Goal: Information Seeking & Learning: Understand process/instructions

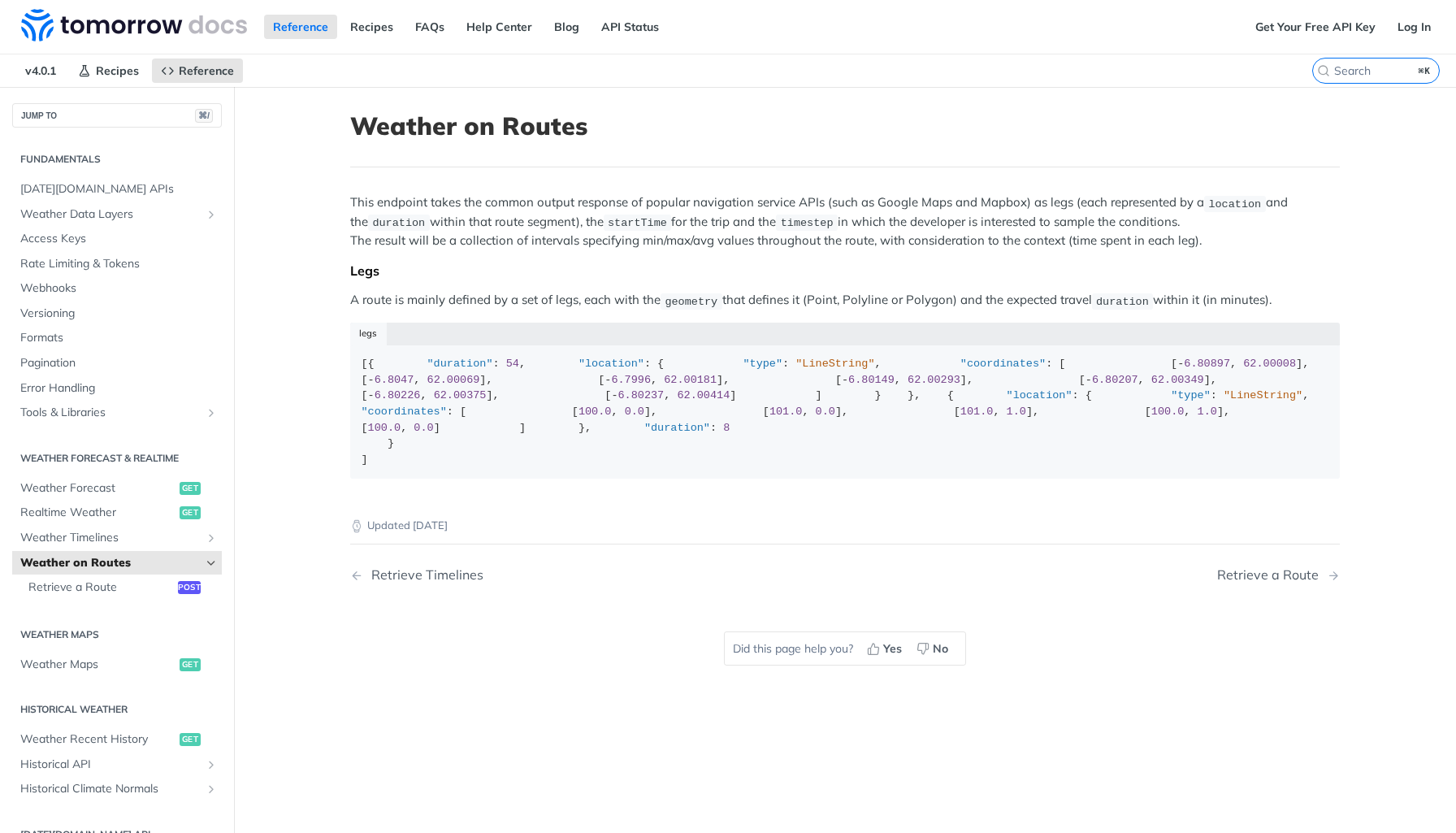
click at [305, 289] on main "JUMP TO ⌘/ Fundamentals [DATE][DOMAIN_NAME] APIs Weather Data Layers Core Proba…" at bounding box center [728, 503] width 1456 height 833
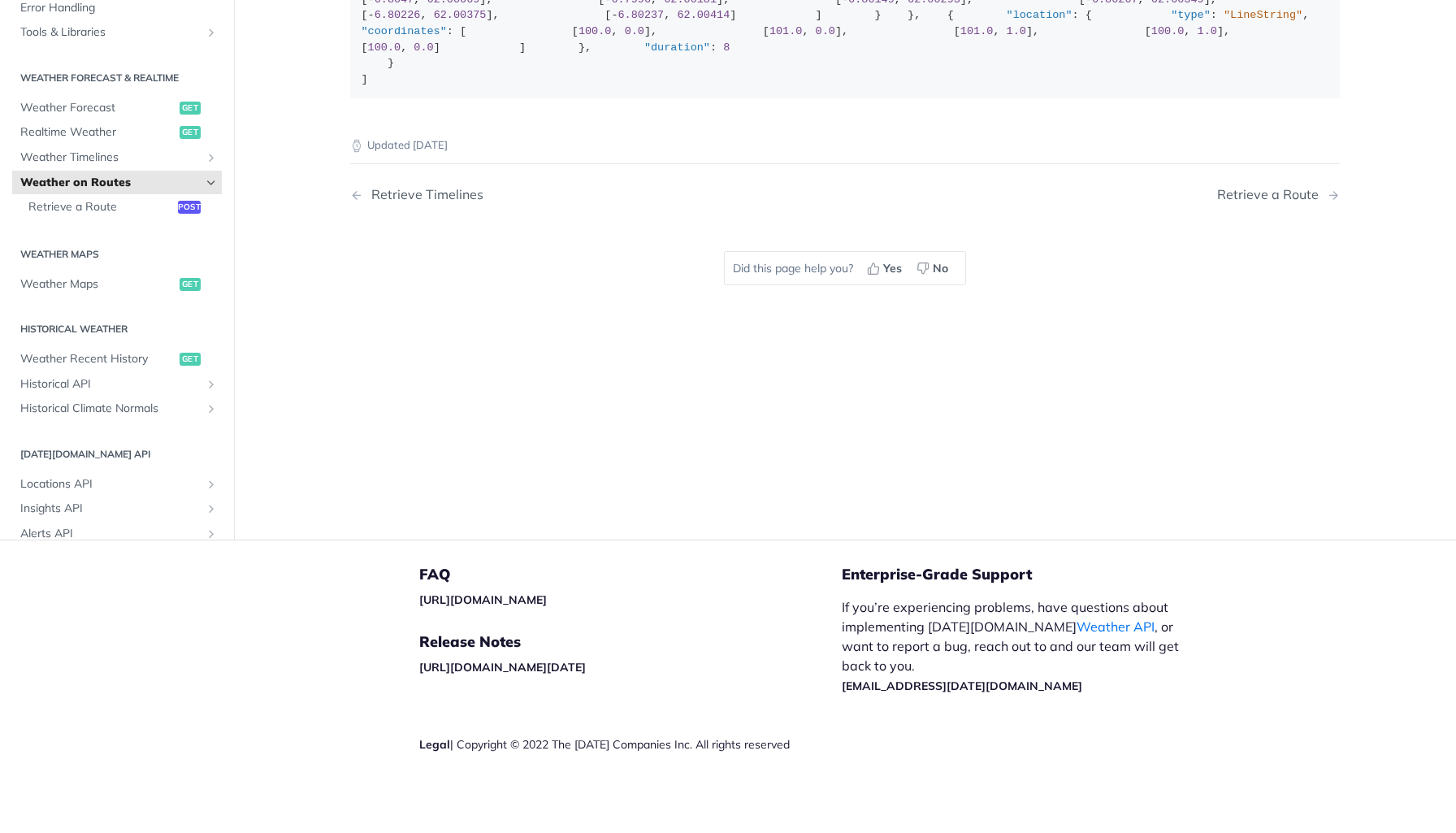
scroll to position [174, 0]
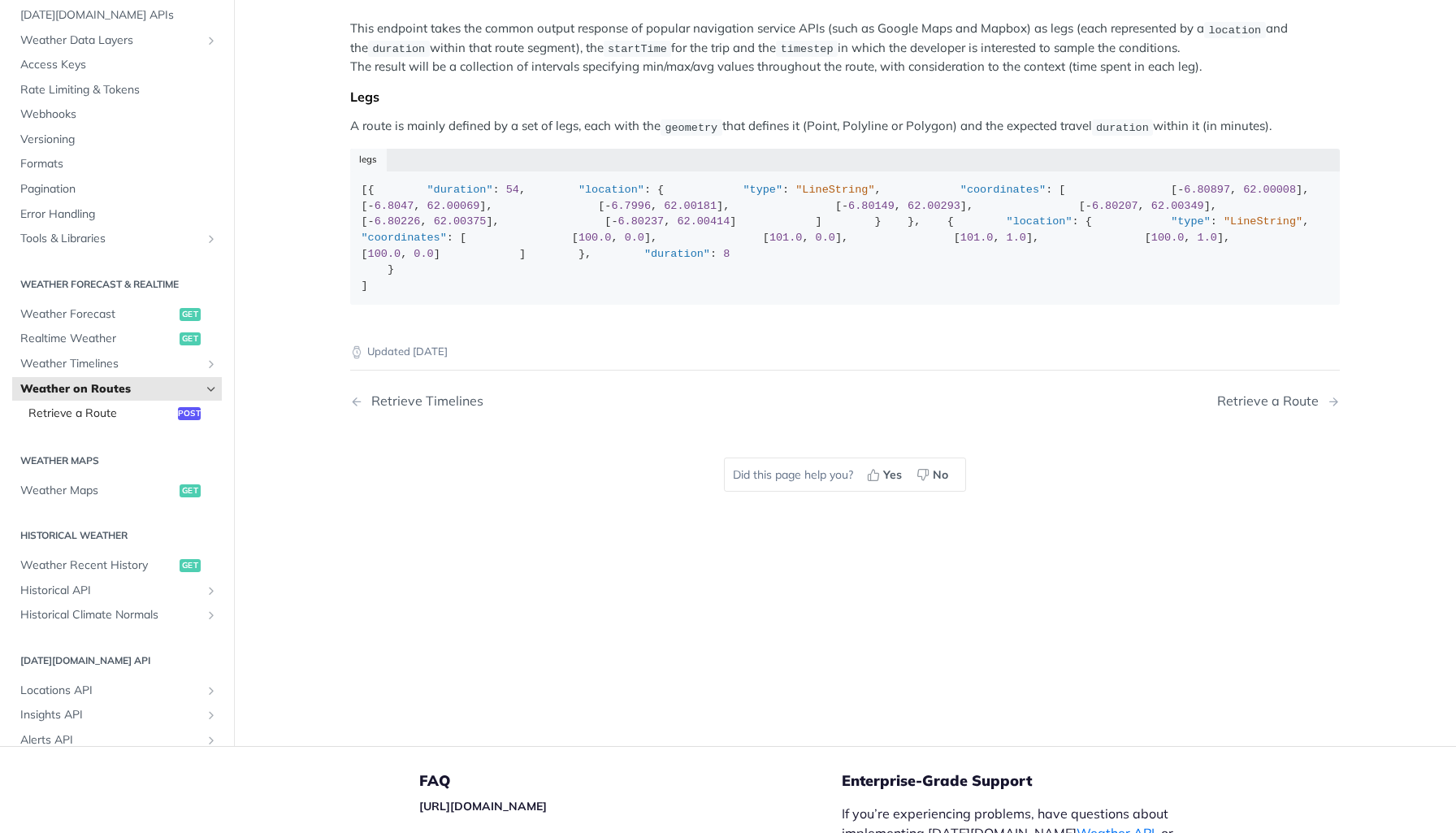
click at [56, 422] on span "Retrieve a Route" at bounding box center [100, 414] width 145 height 17
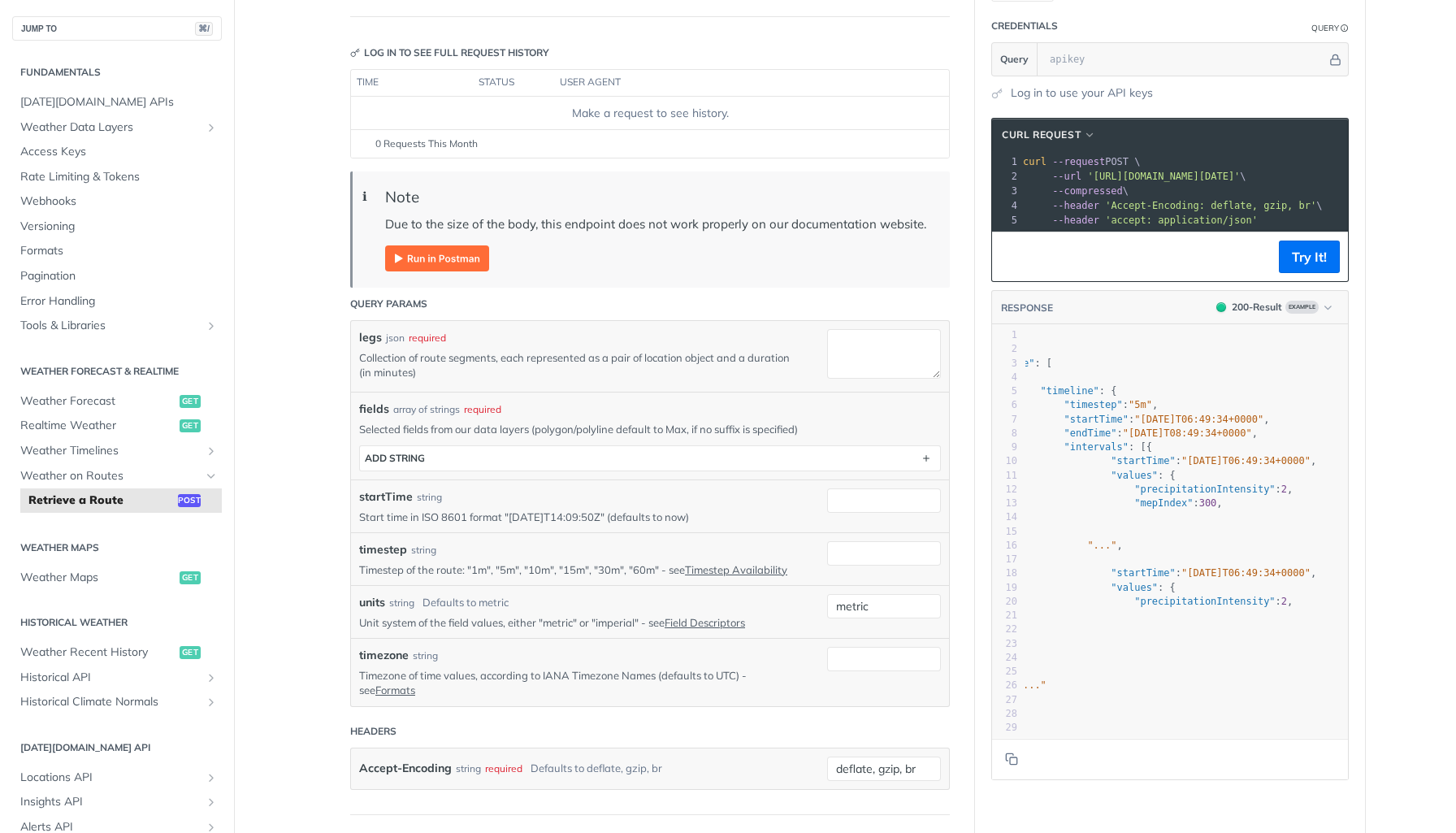
scroll to position [170, 0]
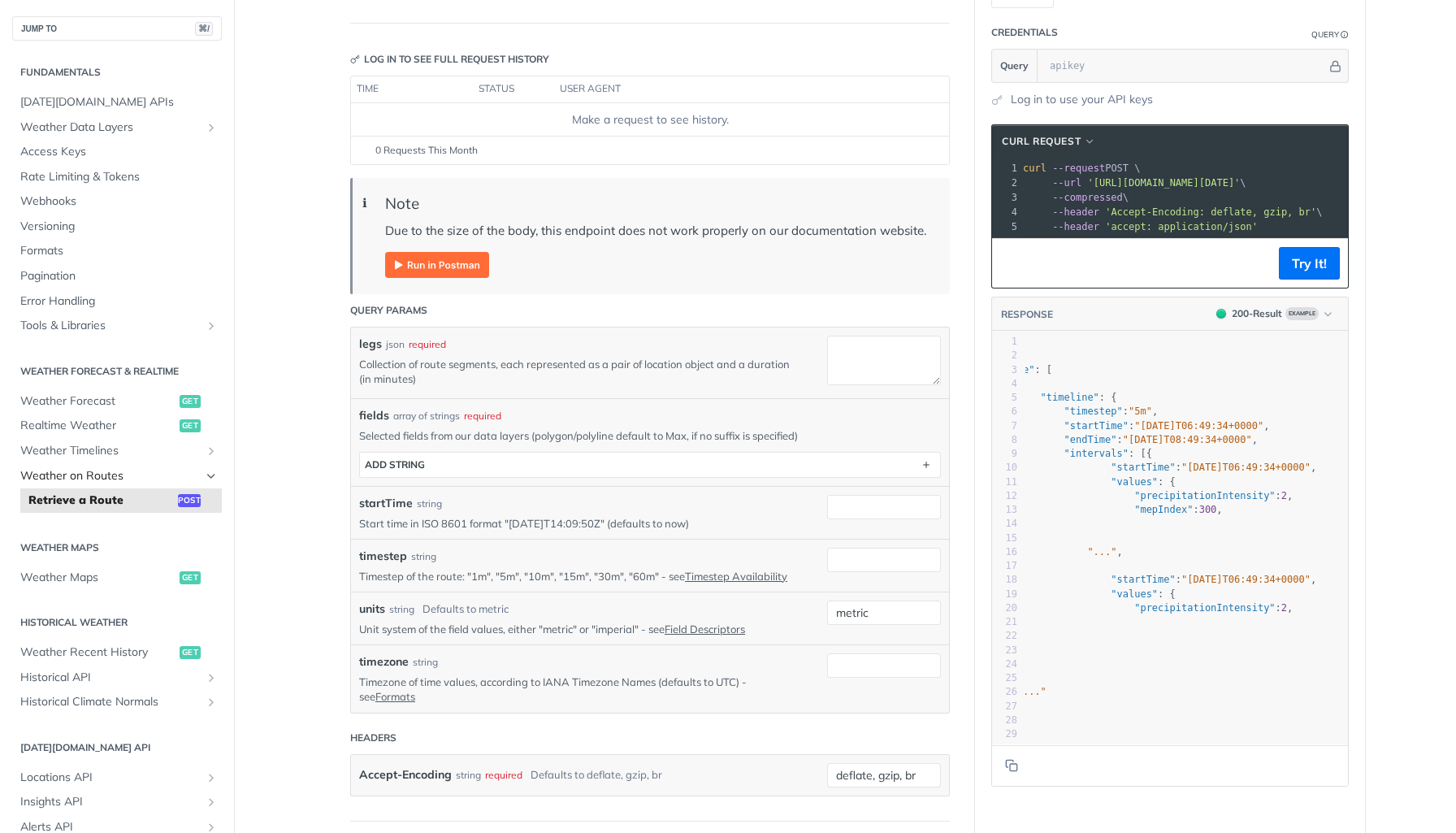
click at [126, 478] on span "Weather on Routes" at bounding box center [110, 477] width 180 height 17
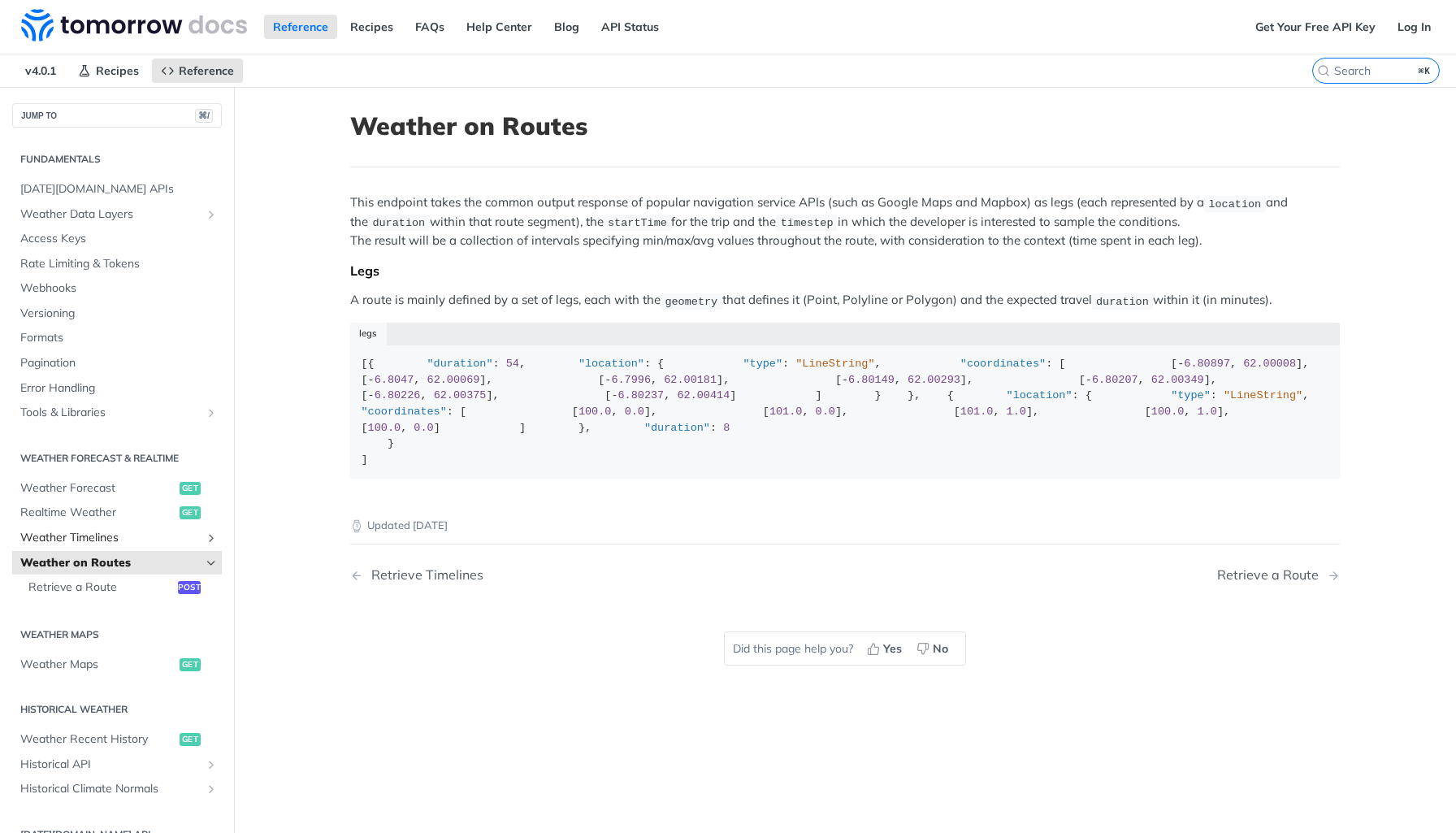
scroll to position [3, 0]
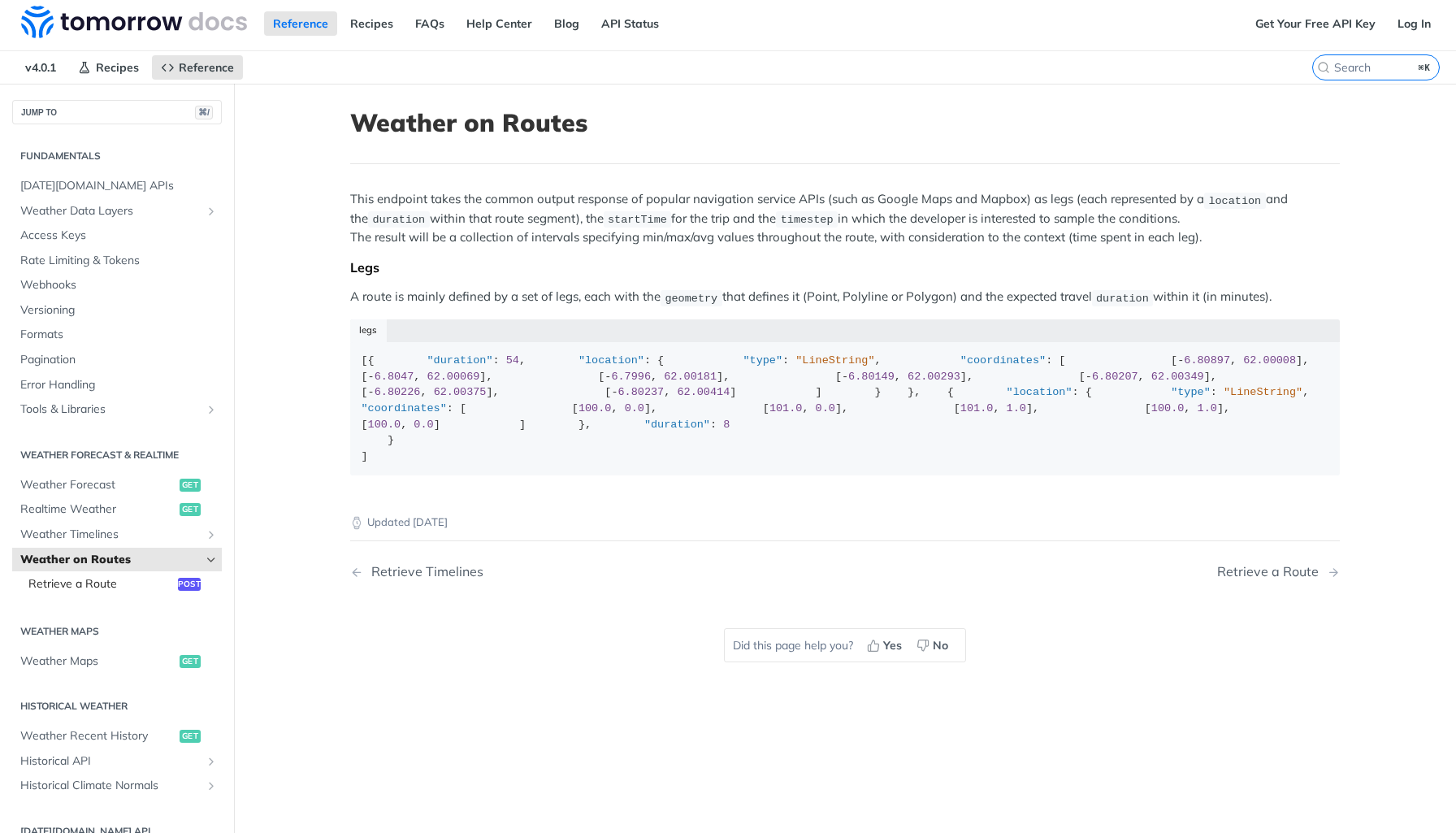
click at [72, 591] on span "Retrieve a Route" at bounding box center [100, 585] width 145 height 17
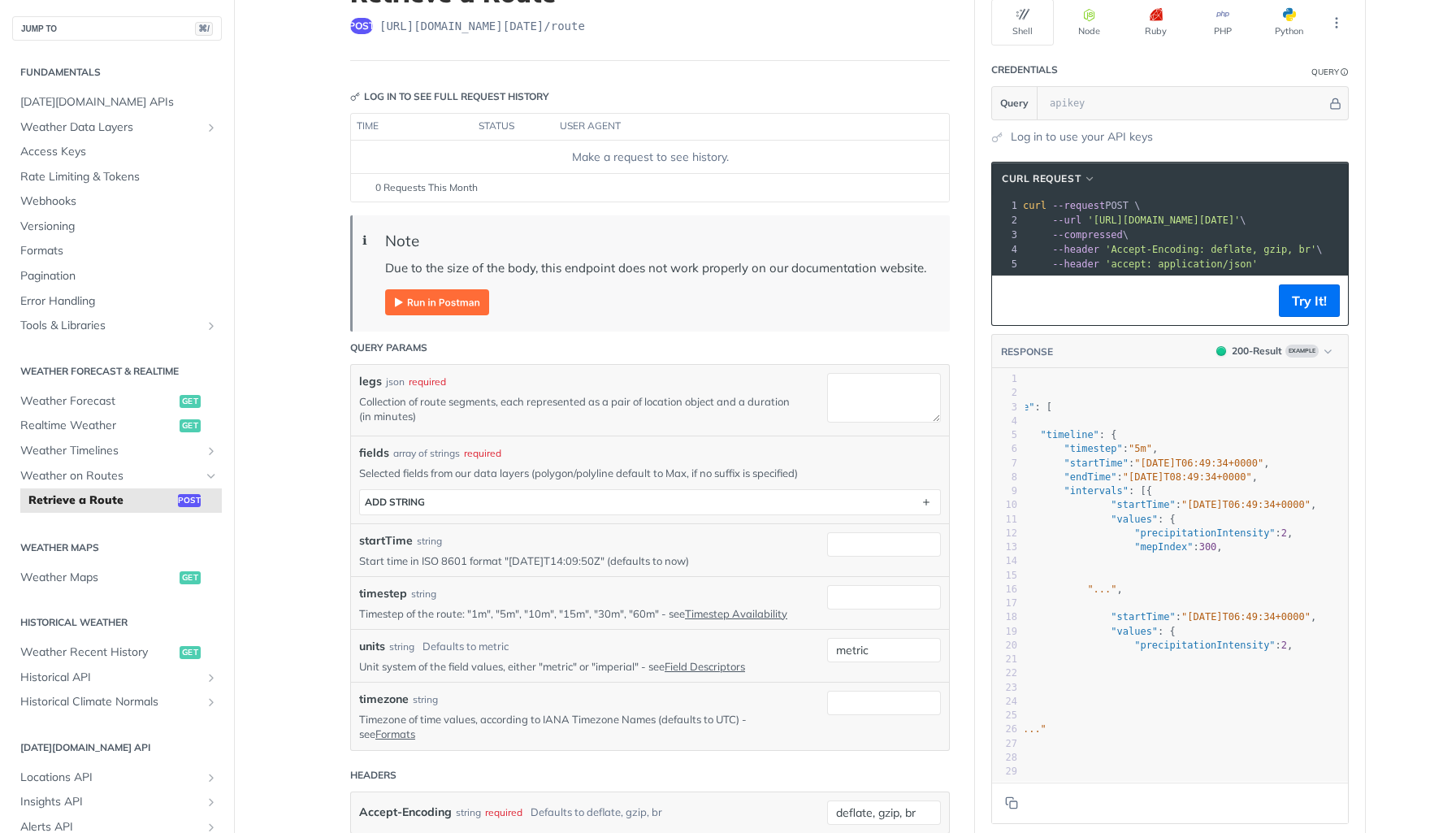
scroll to position [150, 0]
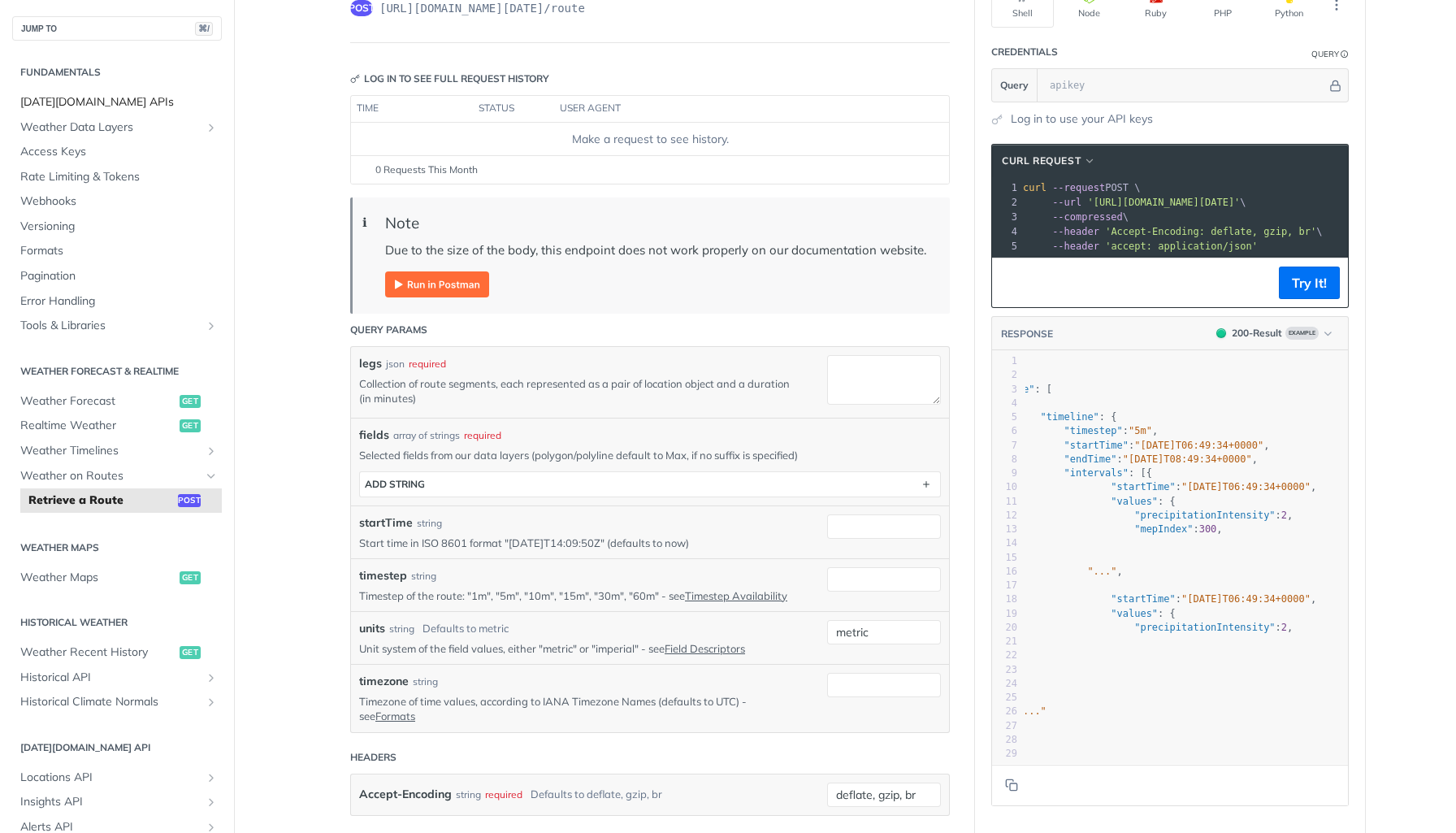
click at [66, 108] on span "[DATE][DOMAIN_NAME] APIs" at bounding box center [119, 103] width 198 height 17
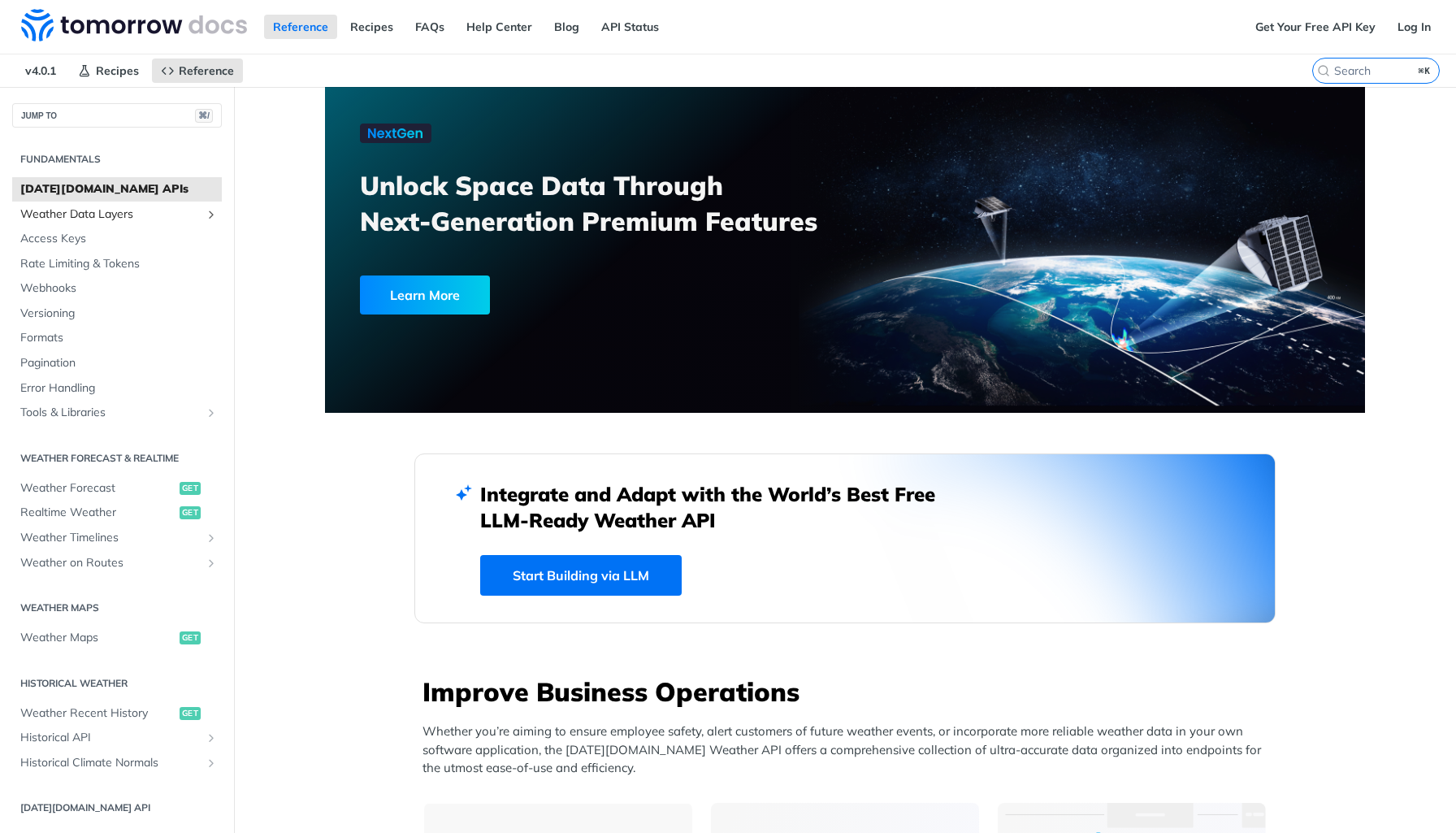
click at [83, 216] on span "Weather Data Layers" at bounding box center [110, 215] width 180 height 17
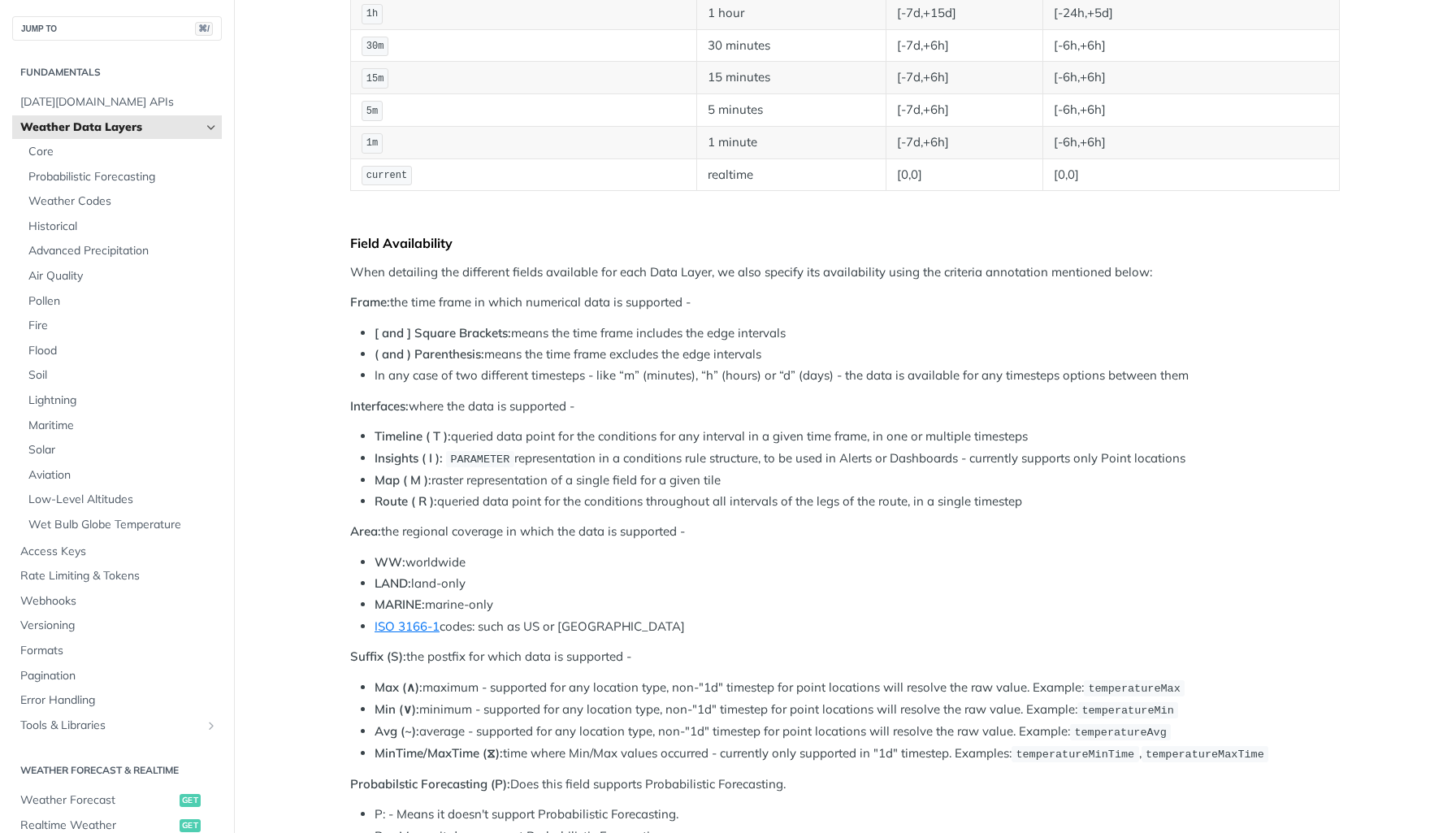
scroll to position [430, 0]
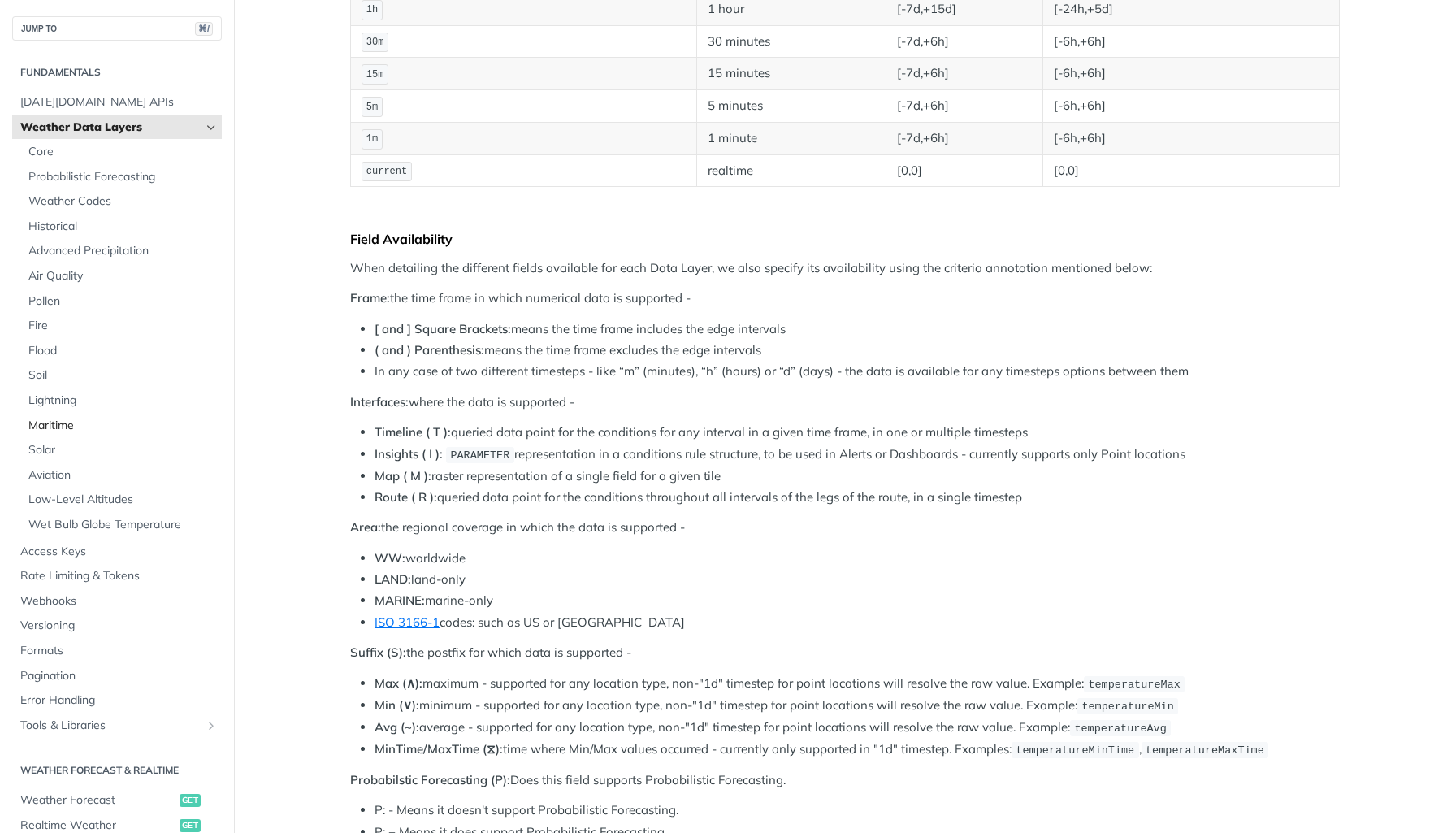
click at [51, 429] on span "Maritime" at bounding box center [123, 426] width 189 height 17
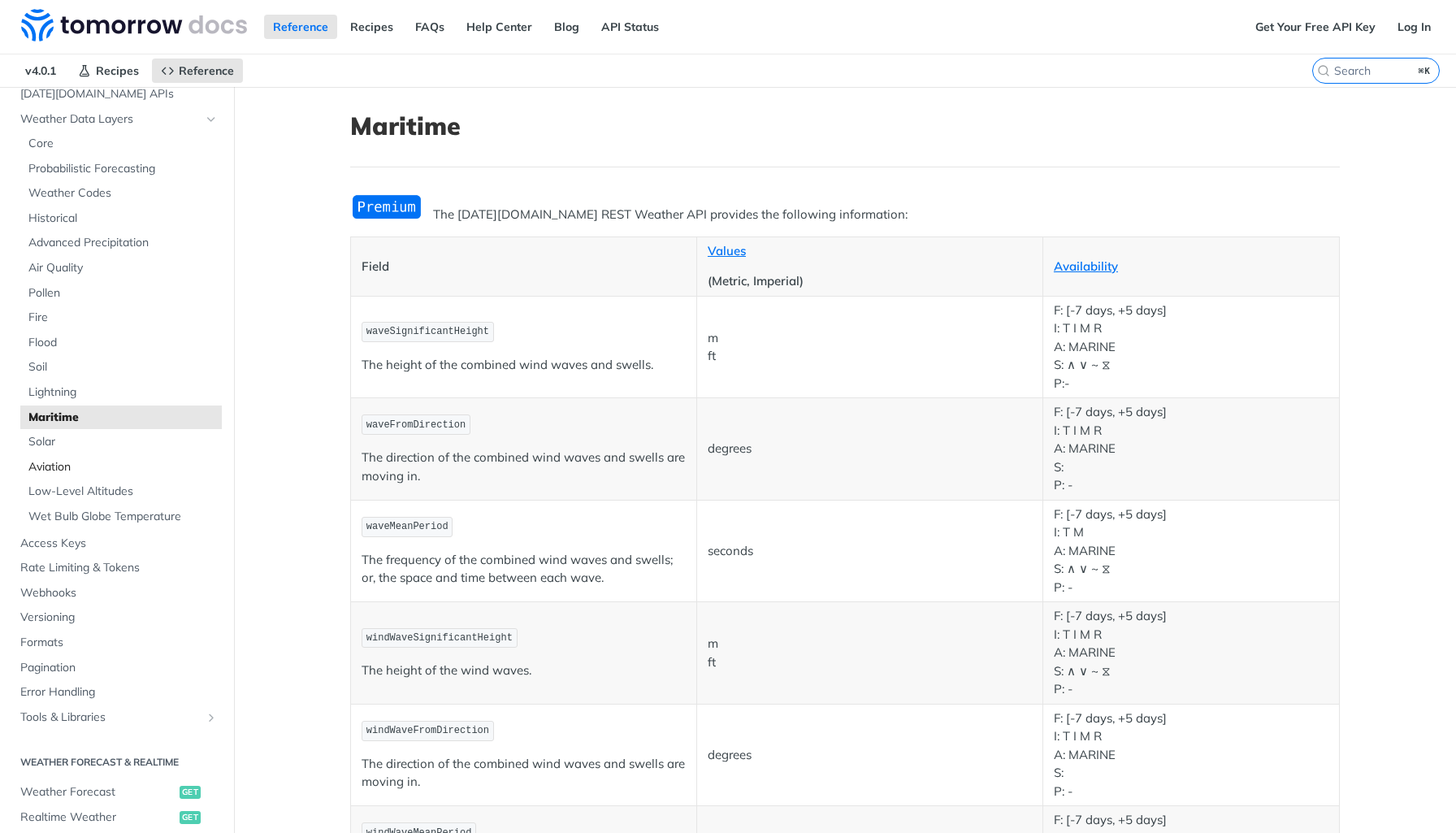
scroll to position [145, 0]
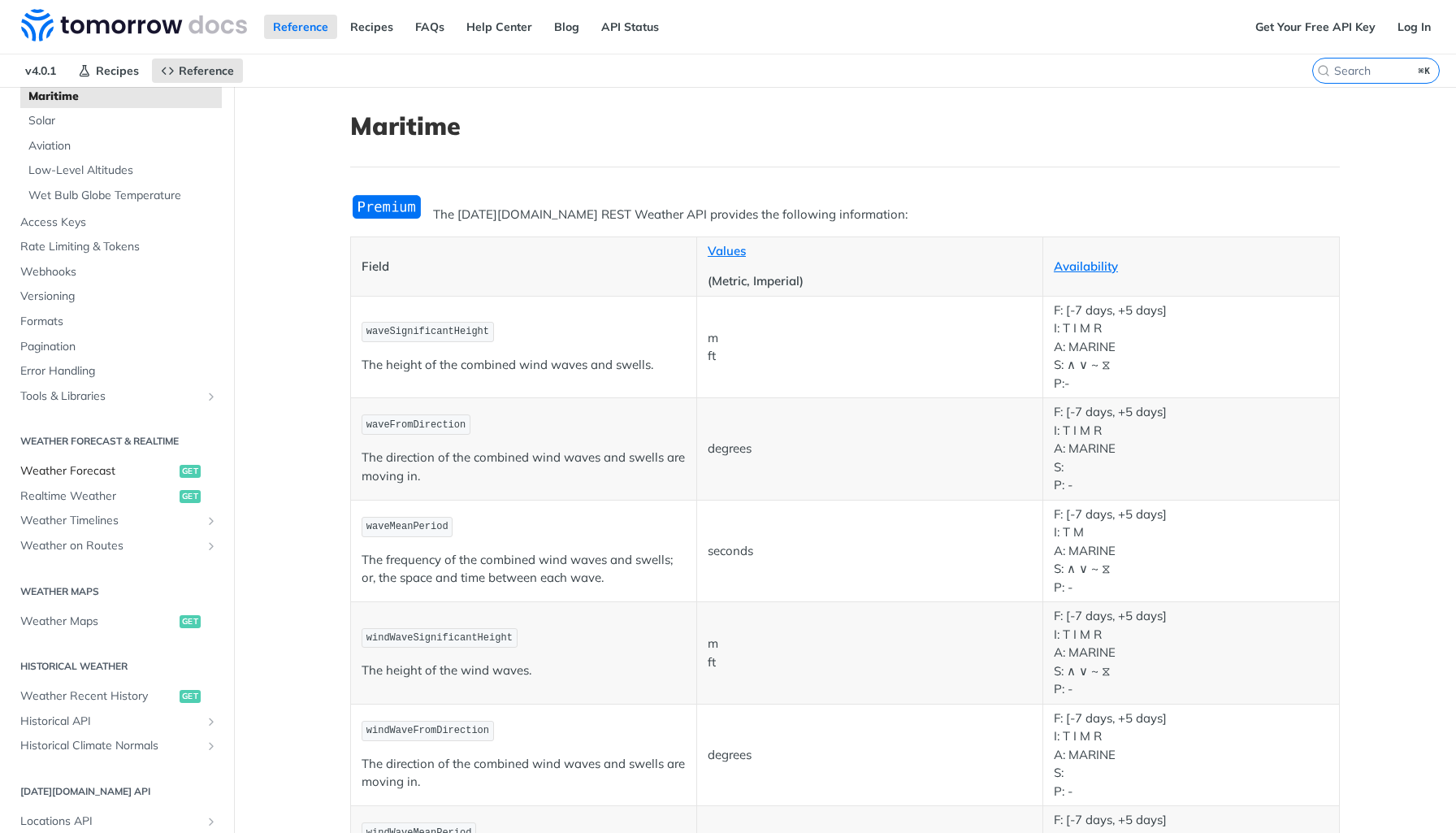
click at [82, 474] on span "Weather Forecast" at bounding box center [97, 472] width 155 height 17
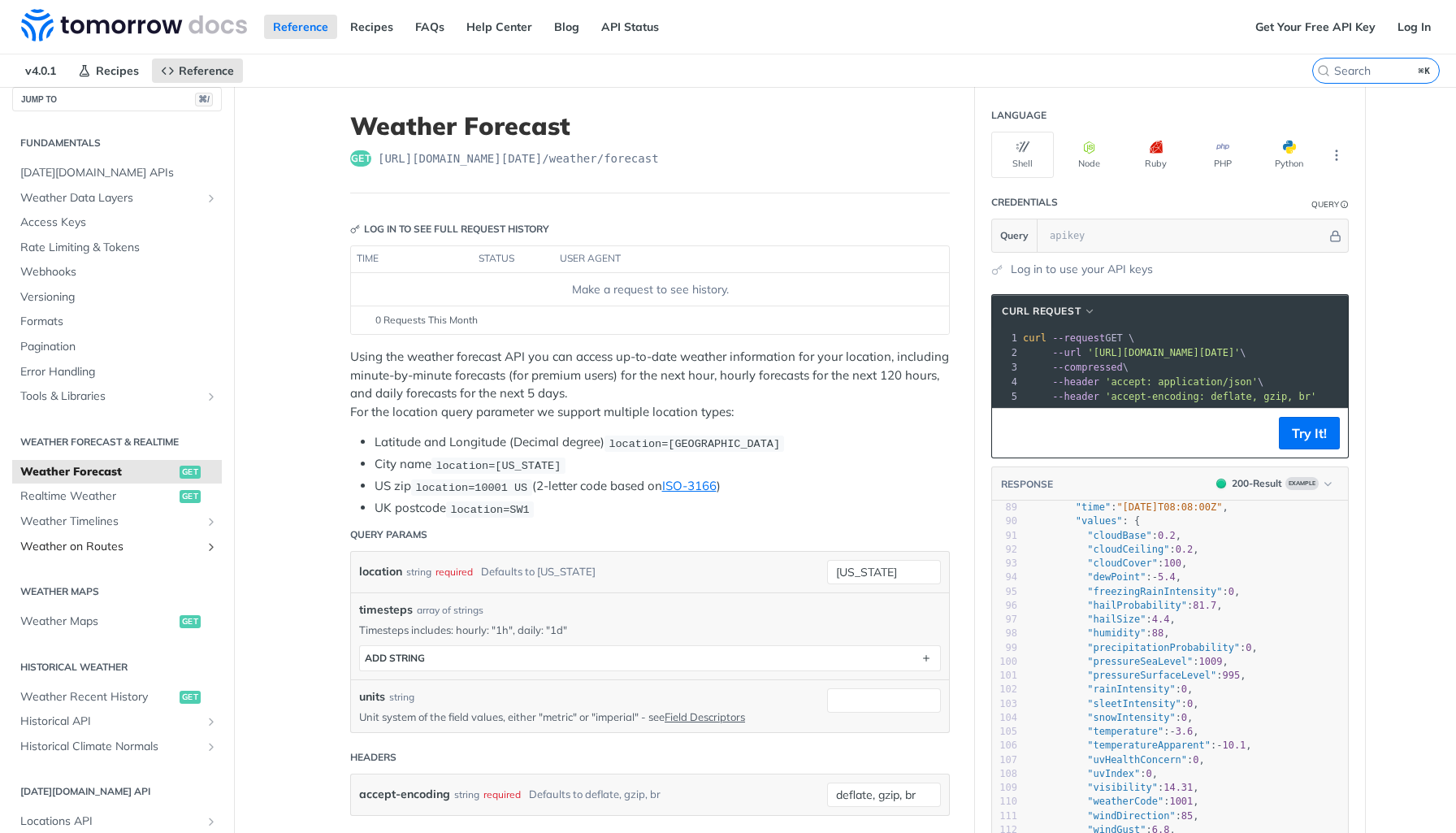
click at [100, 546] on span "Weather on Routes" at bounding box center [110, 547] width 180 height 17
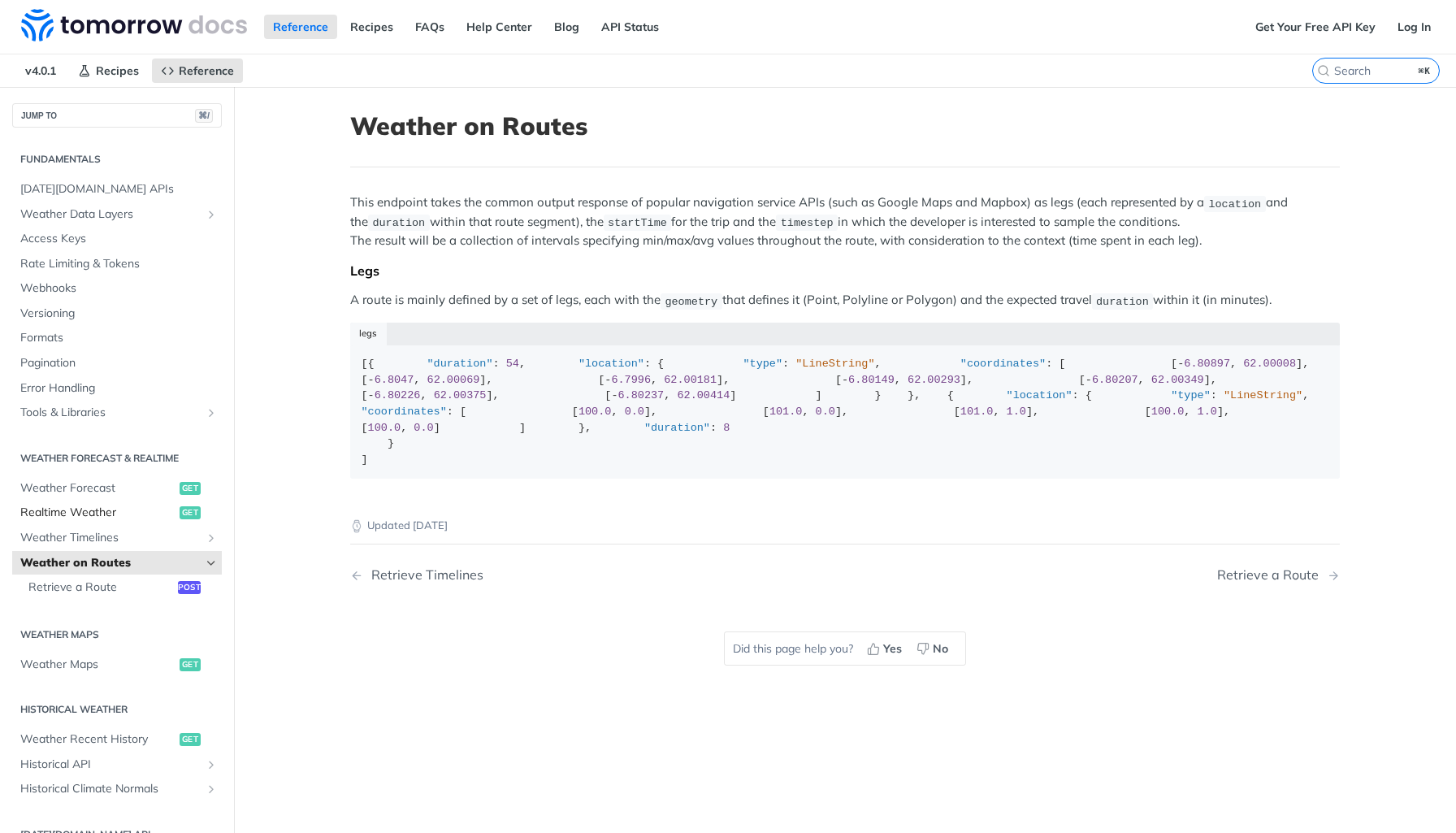
click at [110, 517] on span "Realtime Weather" at bounding box center [97, 513] width 155 height 17
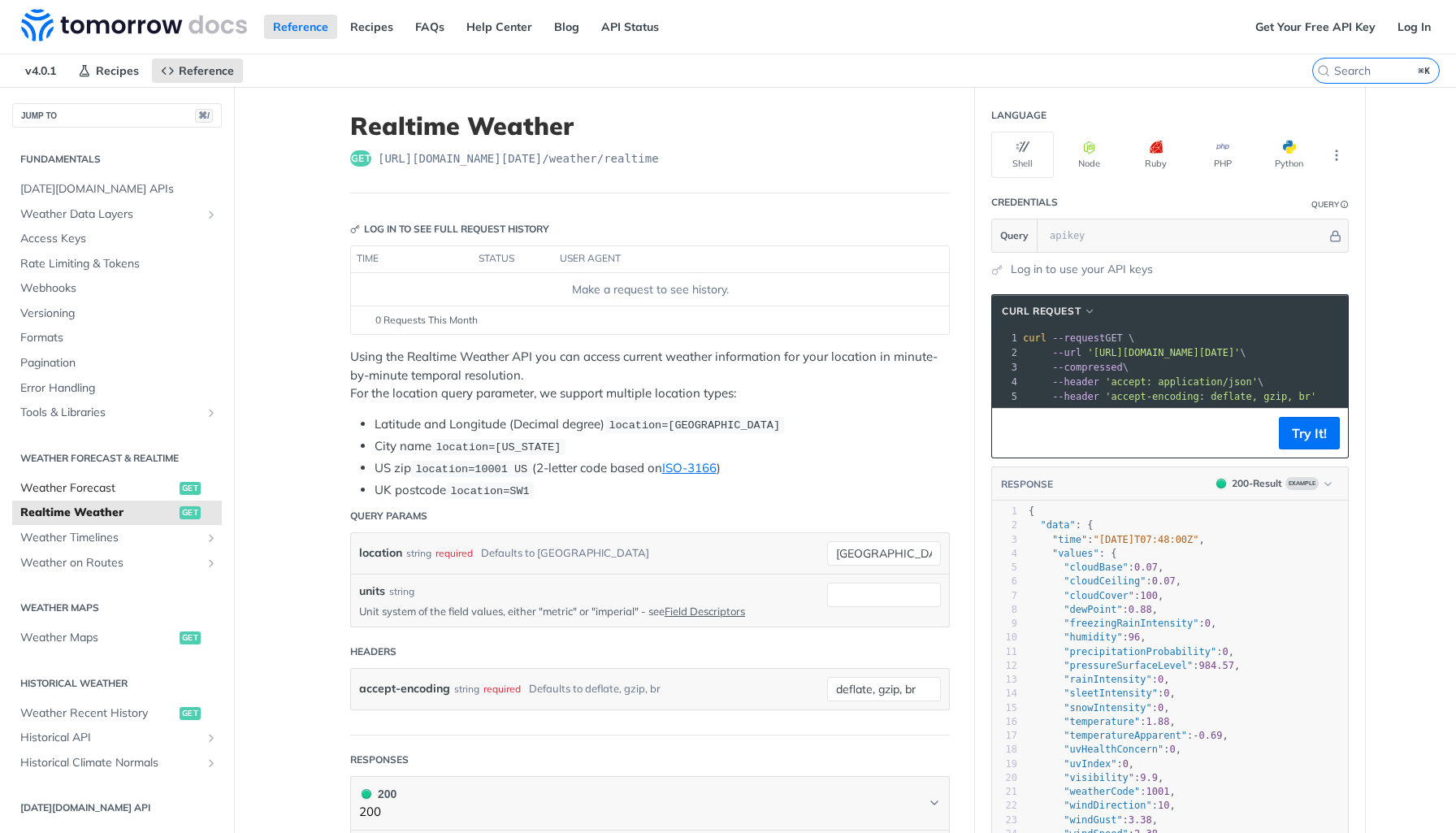
click at [114, 484] on span "Weather Forecast" at bounding box center [97, 489] width 155 height 17
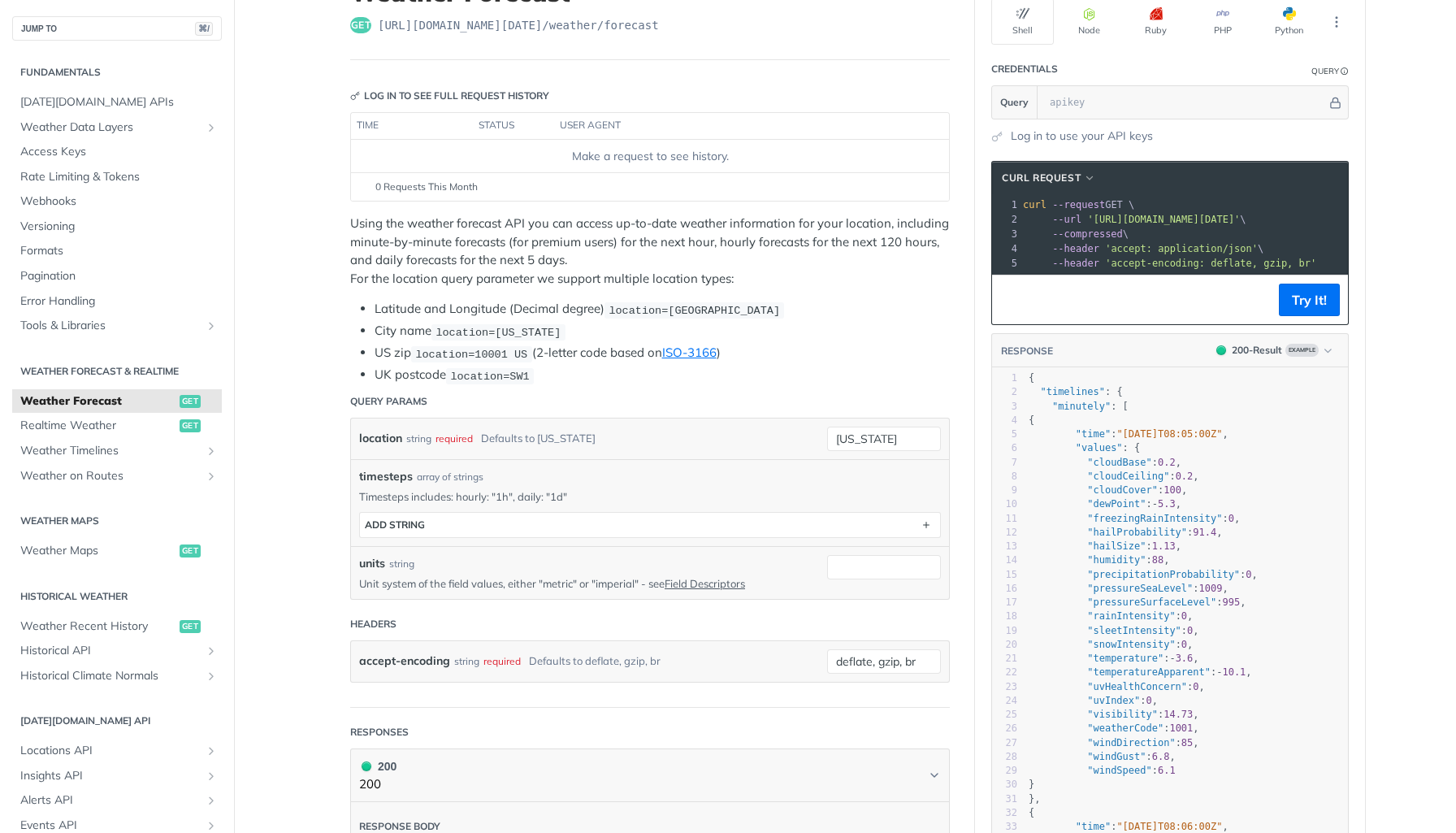
scroll to position [136, 0]
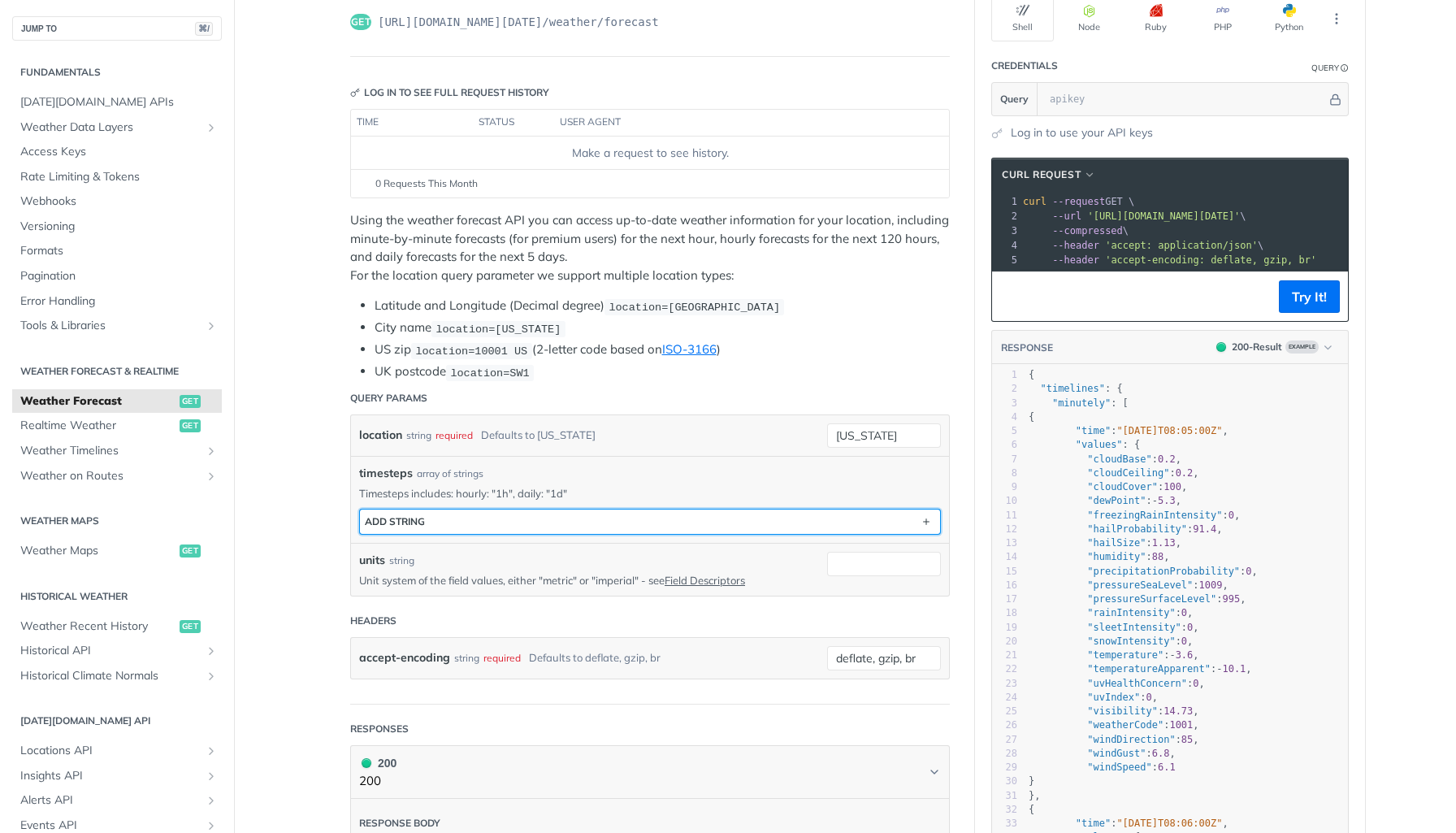
click at [520, 515] on button "ADD string" at bounding box center [650, 522] width 580 height 24
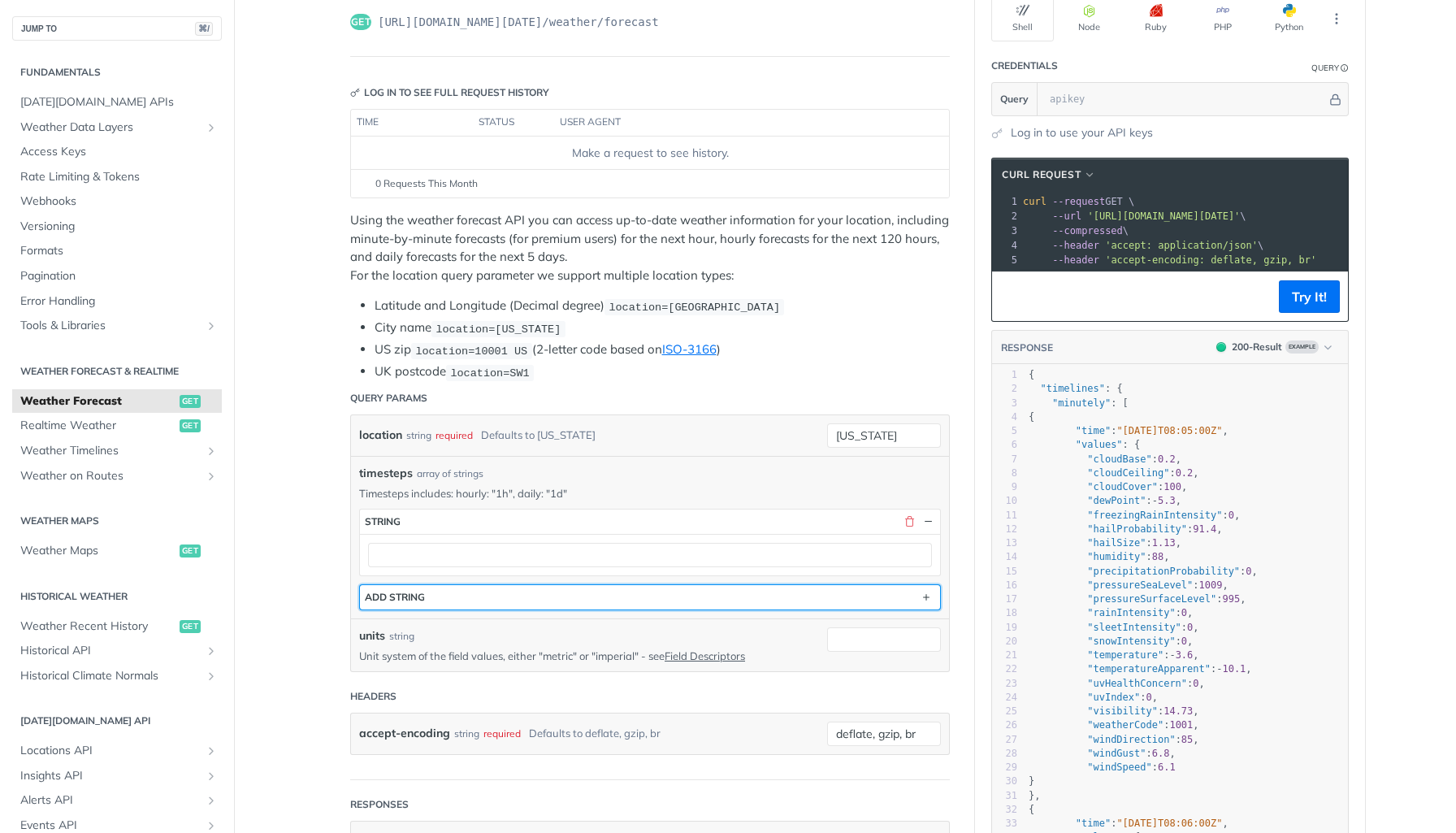
click at [543, 591] on button "ADD string" at bounding box center [650, 597] width 580 height 24
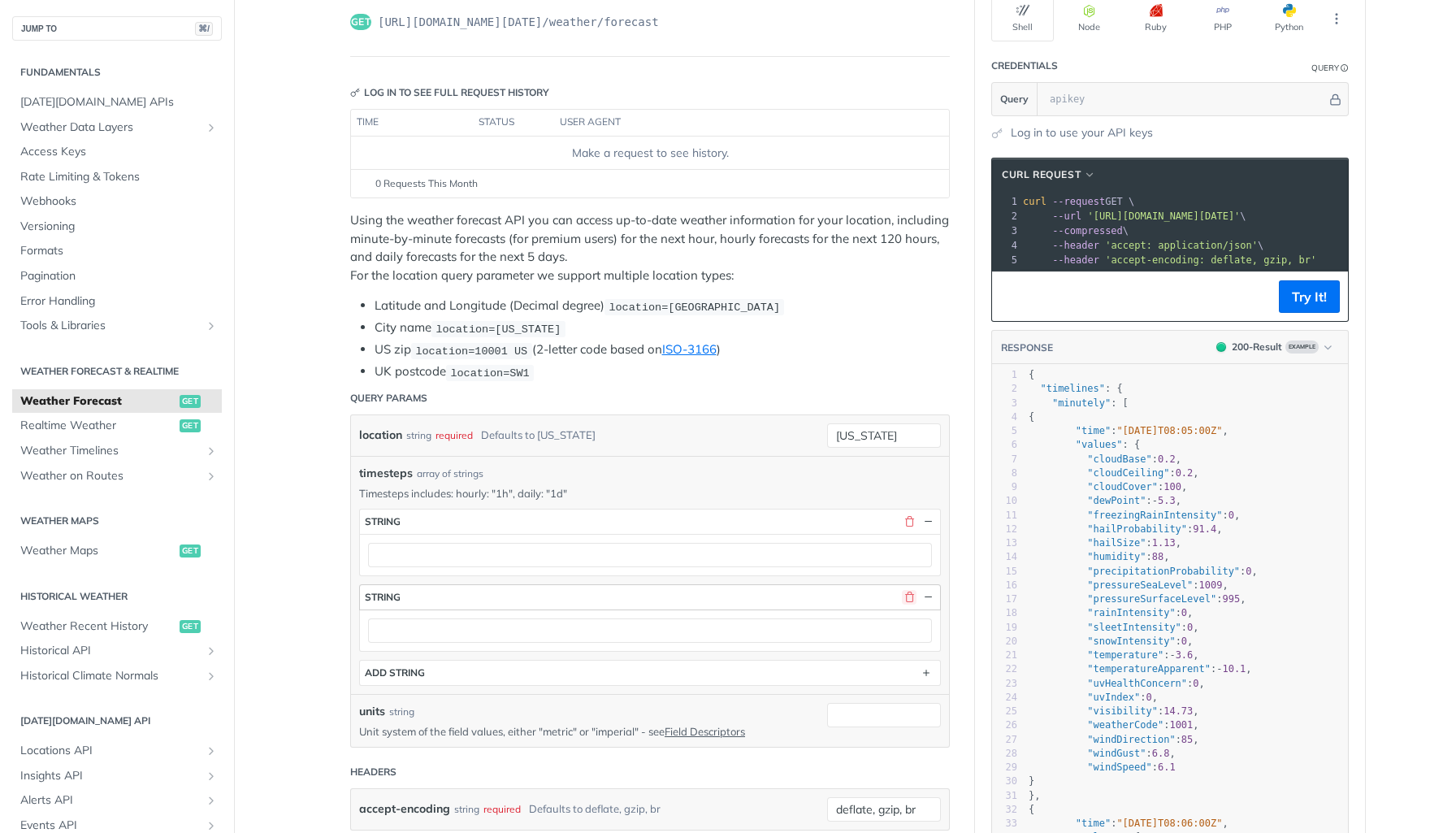
click at [906, 596] on button "button" at bounding box center [910, 598] width 15 height 15
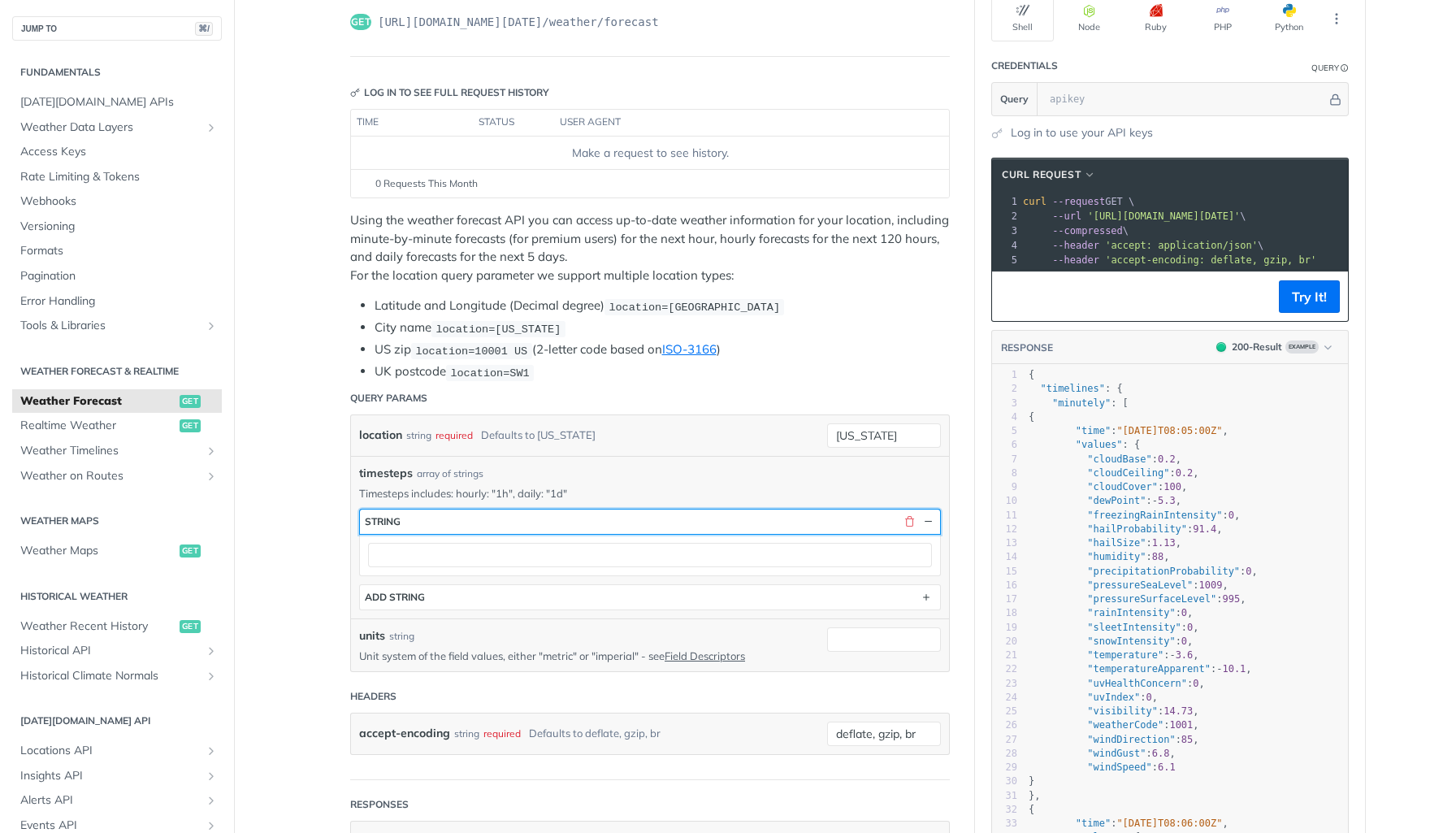
click at [910, 527] on button "string" at bounding box center [650, 522] width 580 height 24
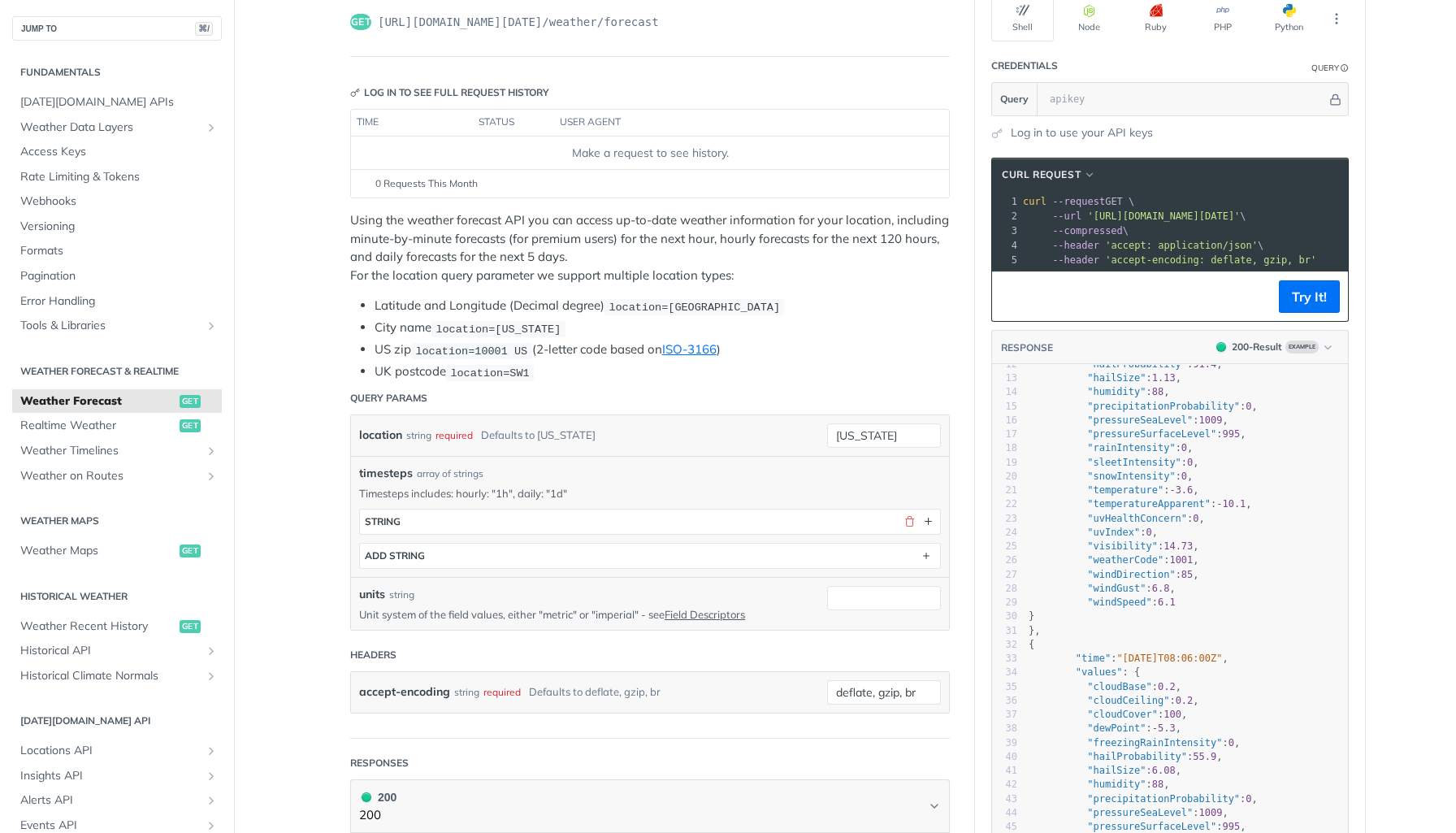
scroll to position [167, 0]
click at [118, 481] on span "Weather on Routes" at bounding box center [110, 477] width 180 height 17
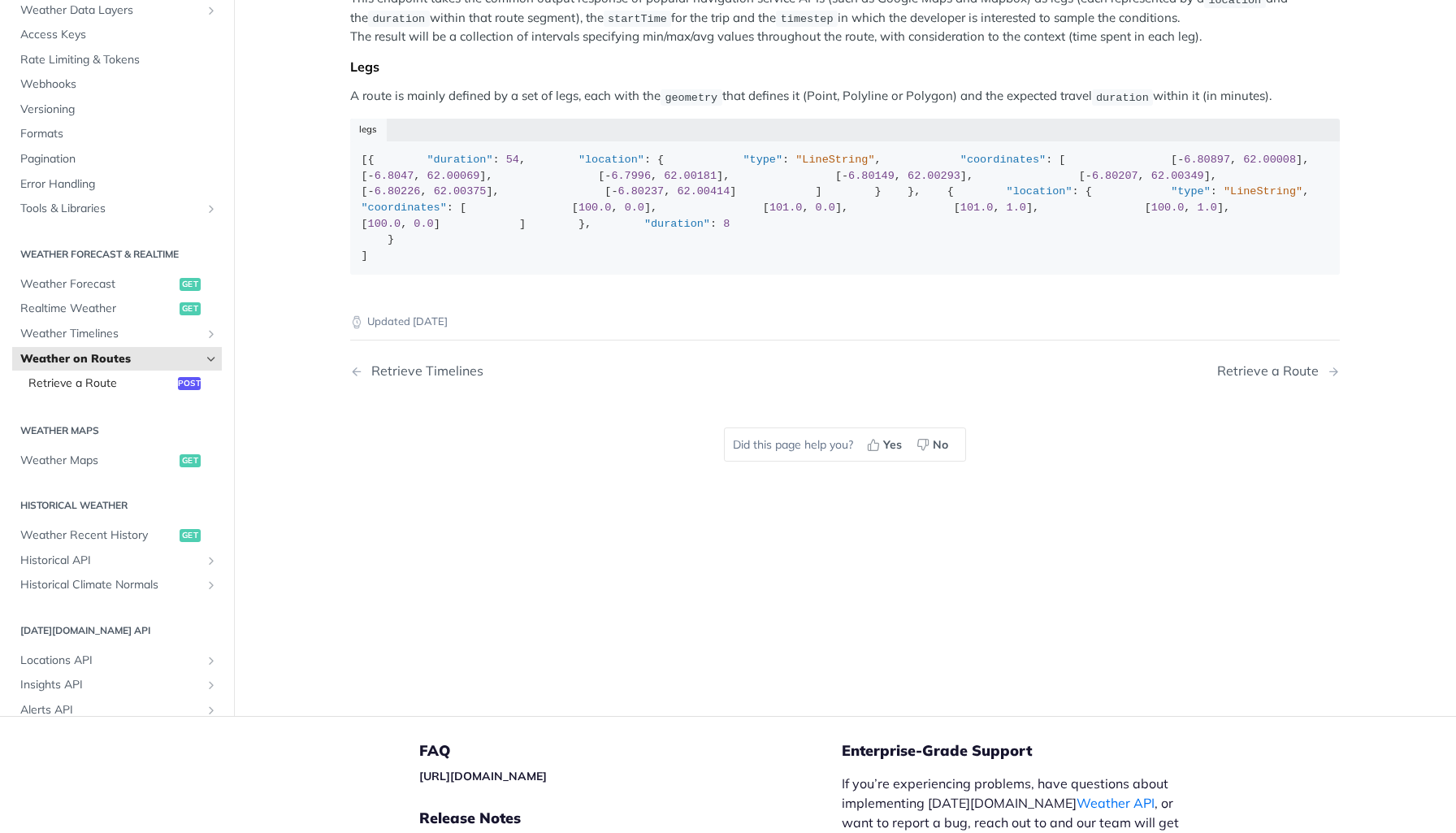
click at [81, 392] on span "Retrieve a Route" at bounding box center [100, 384] width 145 height 17
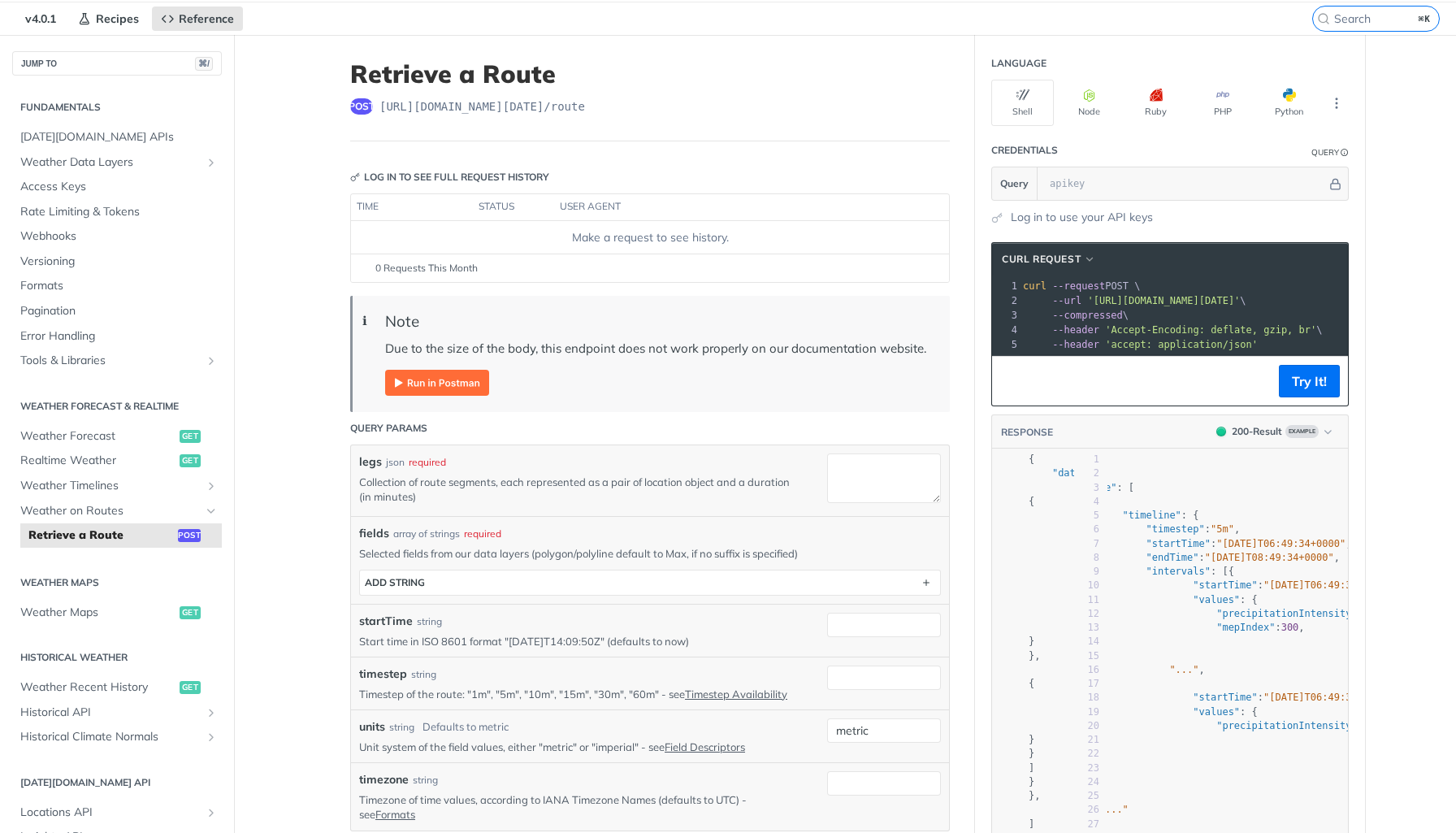
scroll to position [0, 82]
